Goal: Task Accomplishment & Management: Manage account settings

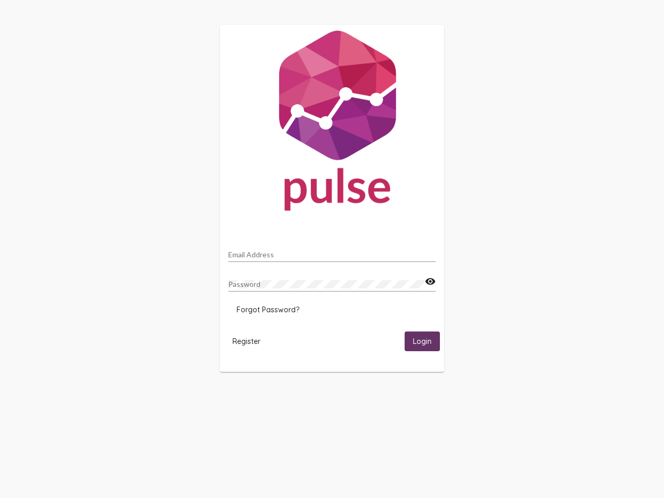
click at [332, 252] on input "Email Address" at bounding box center [332, 255] width 208 height 8
click at [430, 282] on mat-icon "visibility" at bounding box center [430, 282] width 11 height 12
click at [268, 310] on span "Forgot Password?" at bounding box center [268, 309] width 63 height 9
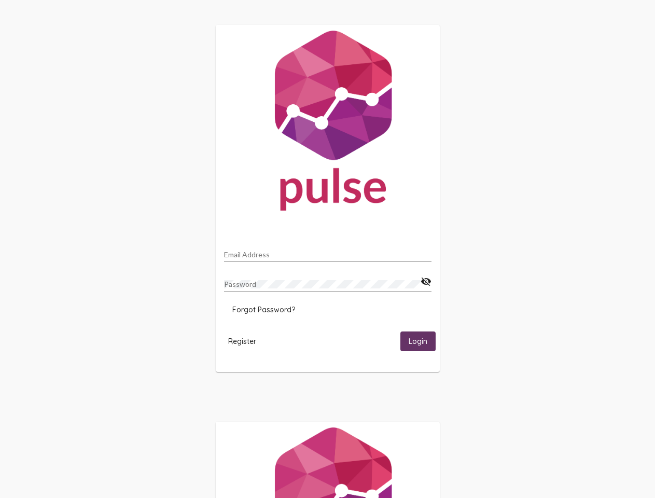
click at [246, 341] on span "Register" at bounding box center [242, 341] width 28 height 9
click at [422, 341] on span "Login" at bounding box center [418, 341] width 19 height 9
